Goal: Transaction & Acquisition: Purchase product/service

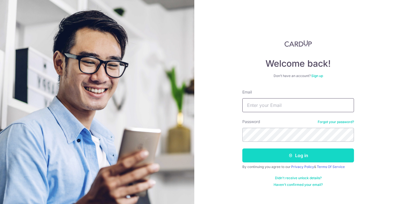
type input "Hiteshswork@gmail.com"
click at [286, 158] on button "Log in" at bounding box center [298, 156] width 112 height 14
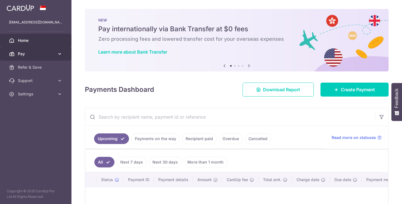
click at [24, 53] on span "Pay" at bounding box center [36, 54] width 37 height 6
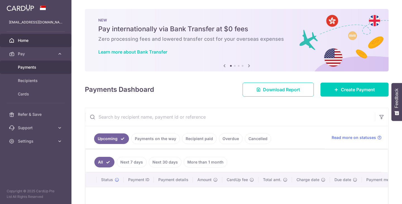
click at [30, 70] on span "Payments" at bounding box center [36, 68] width 37 height 6
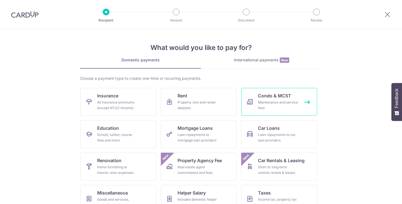
click at [264, 110] on div "Maintenance and service fees" at bounding box center [278, 105] width 40 height 11
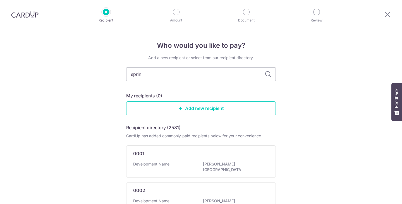
type input "spring"
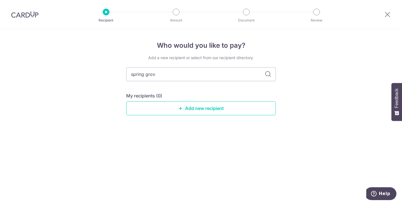
type input "spring grove"
click at [267, 73] on icon at bounding box center [268, 74] width 7 height 7
click at [216, 79] on input "spring grove" at bounding box center [201, 74] width 150 height 14
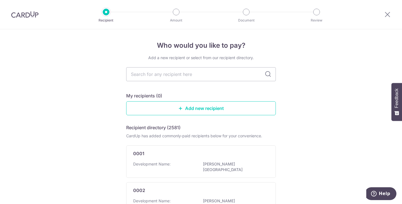
click at [172, 70] on input "text" at bounding box center [201, 74] width 150 height 14
type input "spring grove"
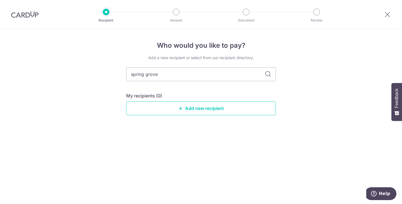
click at [172, 70] on input "spring grove" at bounding box center [201, 74] width 150 height 14
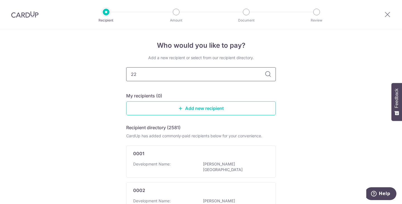
type input "222"
type input "2220"
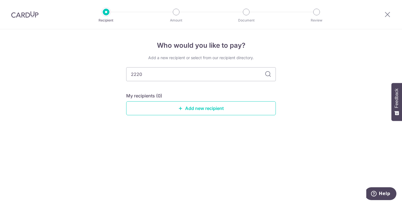
type input "222"
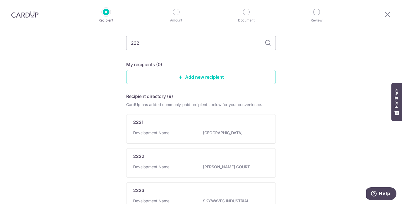
scroll to position [31, 0]
type input "2220"
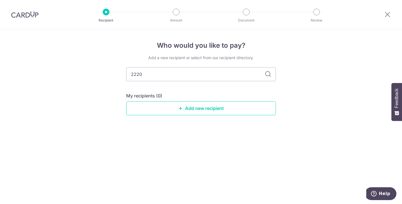
scroll to position [0, 0]
click at [159, 71] on input "2220" at bounding box center [201, 74] width 150 height 14
type input "2221"
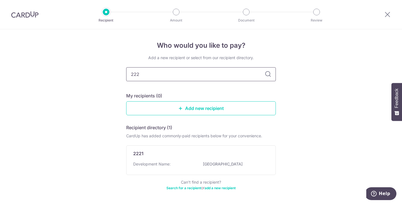
type input "2220"
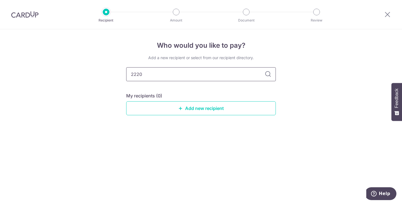
type input "222"
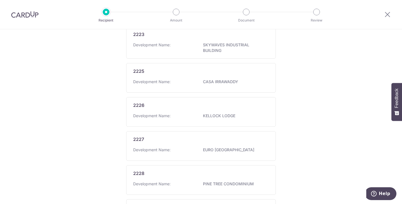
scroll to position [295, 0]
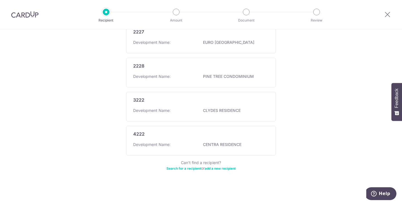
click at [176, 168] on link "Search for a recipient" at bounding box center [183, 168] width 35 height 4
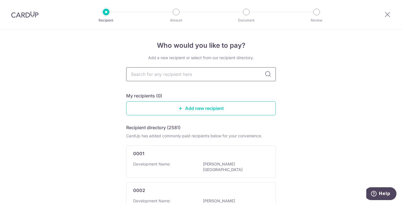
click at [170, 79] on input "text" at bounding box center [201, 74] width 150 height 14
type input "str"
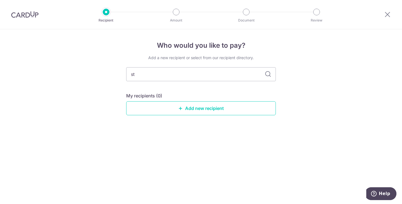
type input "s"
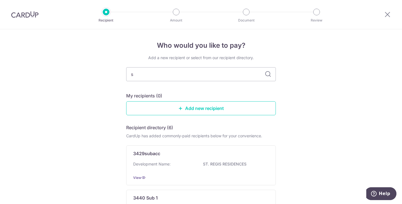
type input "sp"
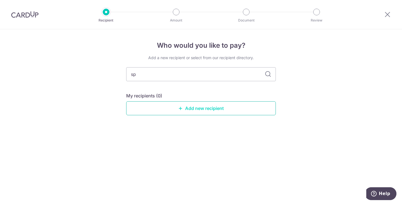
click at [182, 107] on icon at bounding box center [180, 108] width 4 height 4
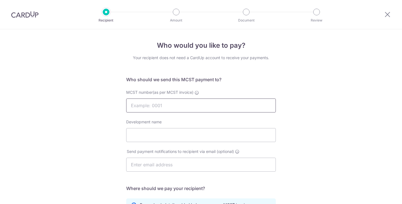
click at [182, 107] on input "MCST number(as per MCST invoice)" at bounding box center [201, 106] width 150 height 14
click at [186, 113] on div "MCST number(as per MCST invoice) 02220" at bounding box center [201, 105] width 156 height 30
drag, startPoint x: 133, startPoint y: 104, endPoint x: 89, endPoint y: 102, distance: 43.3
click at [89, 102] on div "Who would you like to pay? Your recipient does not need a CardUp account to rec…" at bounding box center [201, 176] width 402 height 295
type input "2220"
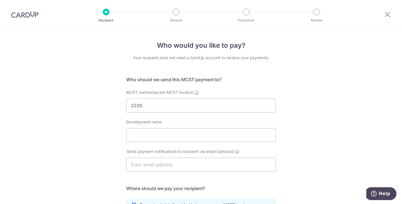
click at [101, 112] on div "Who would you like to pay? Your recipient does not need a CardUp account to rec…" at bounding box center [201, 176] width 402 height 295
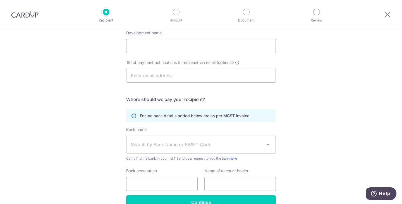
scroll to position [94, 0]
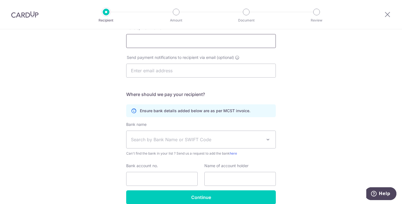
click at [145, 47] on input "Development name" at bounding box center [201, 41] width 150 height 14
type input "Spring Grove"
paste input "mcst2220@singnet.com.sg>"
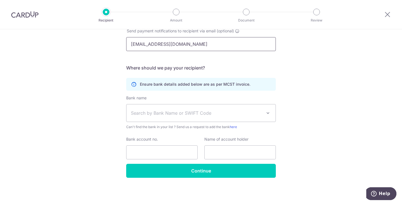
type input "mcst2220@singnet.com.sg"
click at [171, 113] on span "Search by Bank Name or SWIFT Code" at bounding box center [196, 113] width 131 height 7
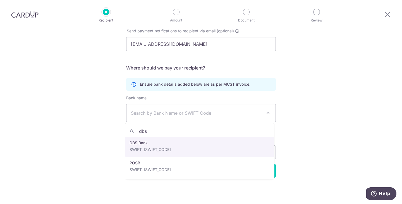
type input "dbs"
select select "6"
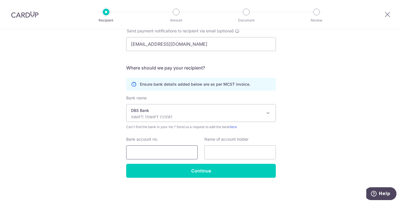
click at [154, 153] on input "Bank account no." at bounding box center [161, 152] width 71 height 14
type input "0110158552"
click at [265, 151] on input "The Management Corp. Strata" at bounding box center [239, 152] width 71 height 14
click at [264, 156] on input "The Management Corp. Strata Title No" at bounding box center [239, 152] width 71 height 14
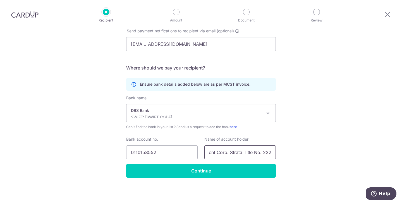
scroll to position [0, 33]
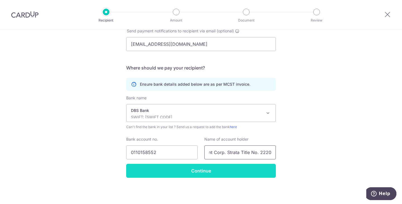
type input "The Management Corp. Strata Title No. 2220"
click at [247, 171] on input "Continue" at bounding box center [201, 171] width 150 height 14
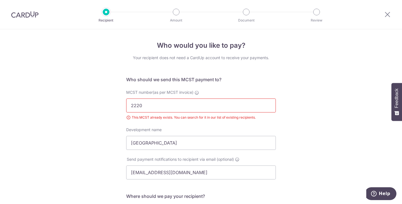
click at [105, 21] on p "Recipient" at bounding box center [105, 21] width 41 height 6
click at [380, 198] on button "Help" at bounding box center [381, 193] width 32 height 13
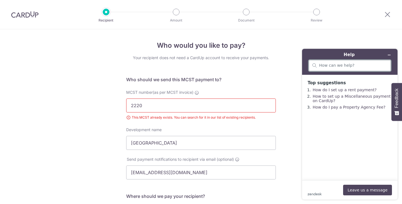
click at [337, 64] on input "search" at bounding box center [353, 65] width 68 height 5
click at [370, 188] on button "Leave us a message" at bounding box center [367, 190] width 49 height 11
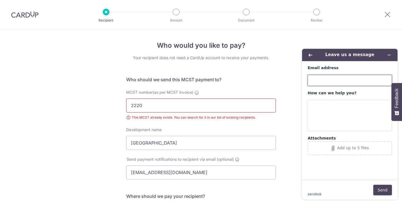
click at [321, 85] on input "Email address" at bounding box center [350, 80] width 84 height 11
type input "hiteshswork@gmail.com"
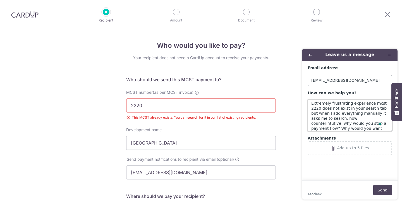
scroll to position [7, 0]
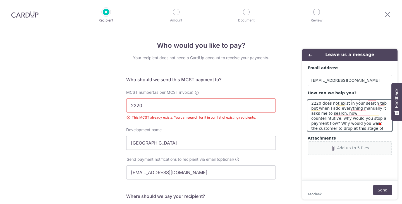
click at [351, 146] on div "Add up to 5 files" at bounding box center [353, 148] width 32 height 4
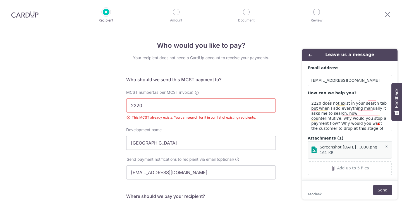
scroll to position [6, 0]
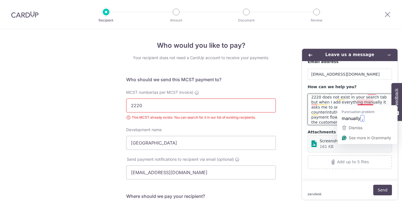
click at [373, 102] on textarea "Extremely frustrating experience mcst 2220 does not exist in your search tab bu…" at bounding box center [350, 109] width 84 height 31
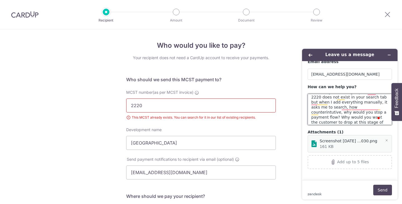
click at [332, 115] on textarea "Extremely frustrating experience mcst 2220 does not exist in your search tab bu…" at bounding box center [350, 109] width 84 height 31
click at [378, 123] on textarea "Extremely frustrating experience mcst 2220 does not exist in your search tab bu…" at bounding box center [350, 109] width 84 height 31
type textarea "Extremely frustrating experience mcst 2220 does not exist in your search tab bu…"
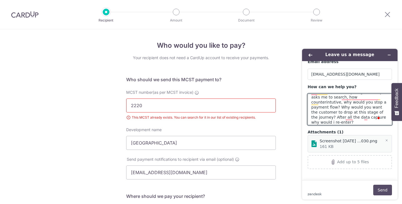
click at [384, 189] on button "Send" at bounding box center [382, 190] width 19 height 11
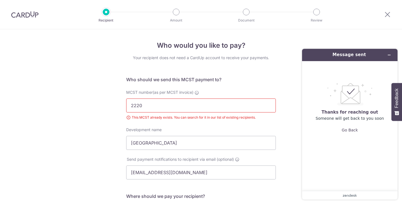
click at [28, 19] on div at bounding box center [25, 14] width 50 height 29
click at [27, 17] on img at bounding box center [24, 14] width 27 height 7
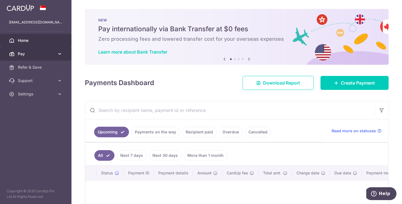
click at [36, 53] on span "Pay" at bounding box center [36, 54] width 37 height 6
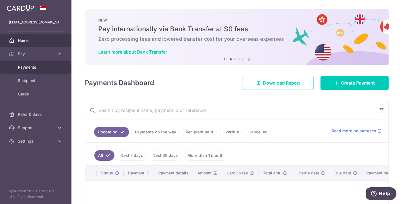
click at [39, 66] on span "Payments" at bounding box center [36, 68] width 37 height 6
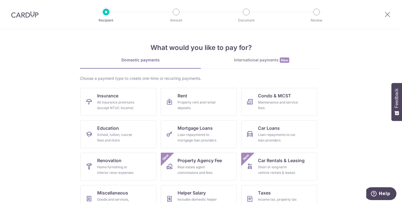
scroll to position [46, 0]
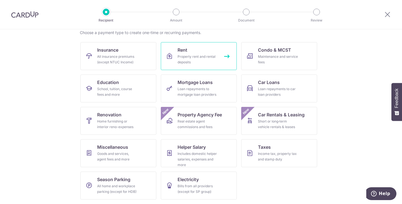
click at [184, 61] on div "Property rent and rental deposits" at bounding box center [198, 59] width 40 height 11
